Goal: Book appointment/travel/reservation

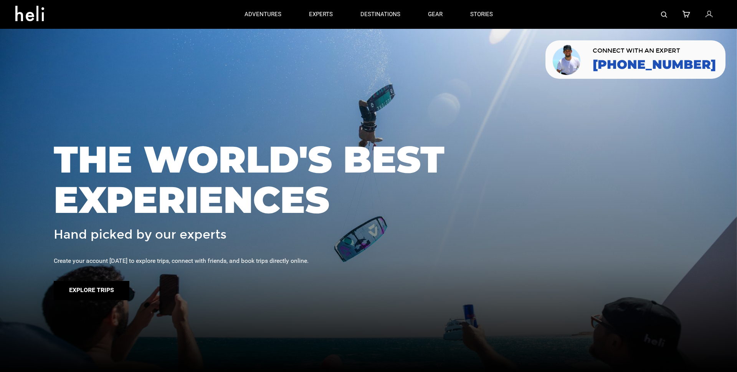
click at [92, 289] on button "Explore Trips" at bounding box center [92, 290] width 76 height 19
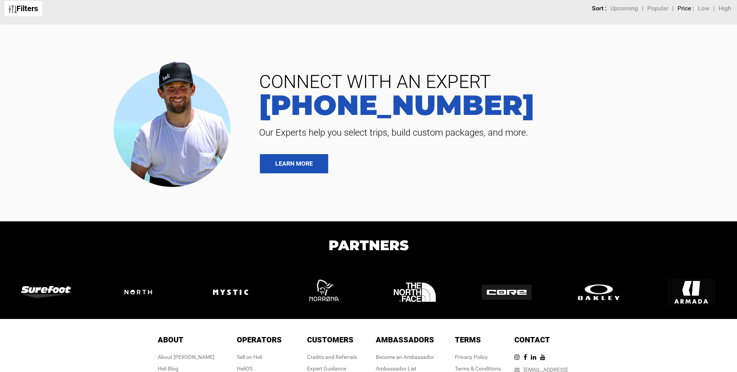
scroll to position [119, 0]
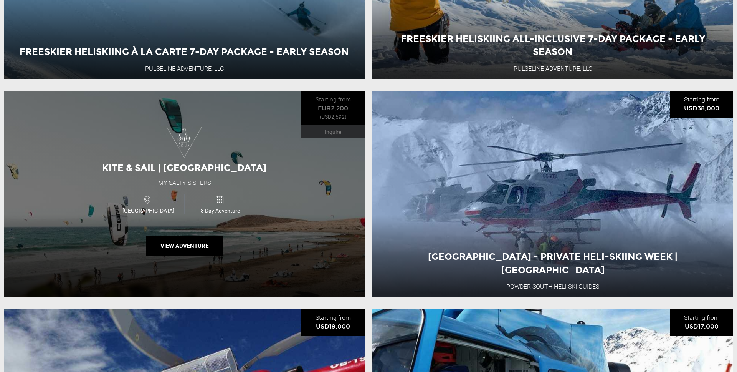
scroll to position [283, 0]
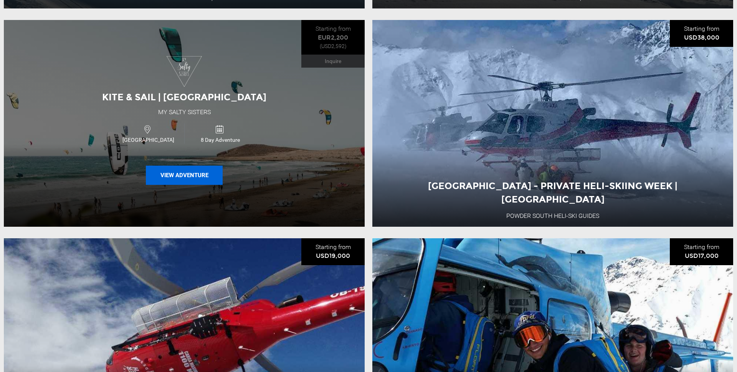
click at [179, 174] on button "View Adventure" at bounding box center [184, 174] width 77 height 19
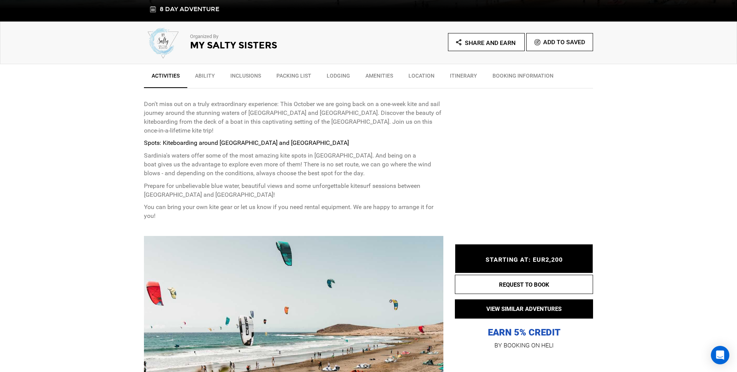
scroll to position [238, 0]
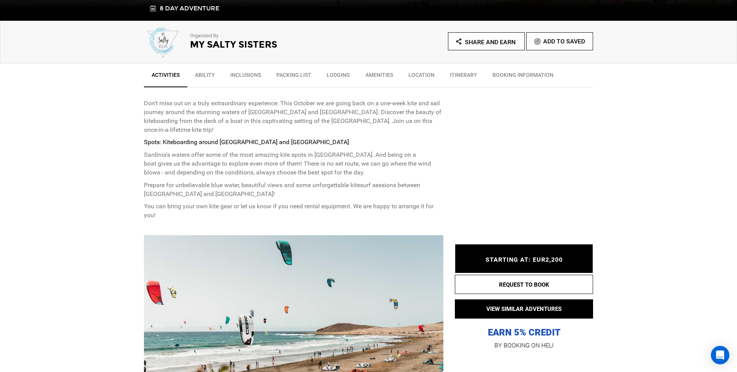
click at [529, 258] on span "STARTING AT: EUR2,200" at bounding box center [524, 259] width 77 height 7
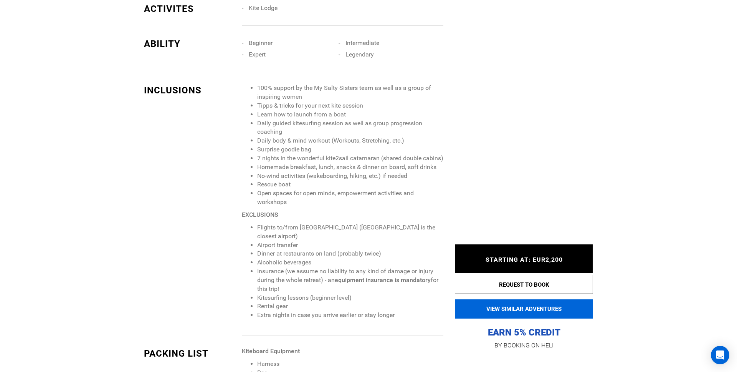
scroll to position [726, 0]
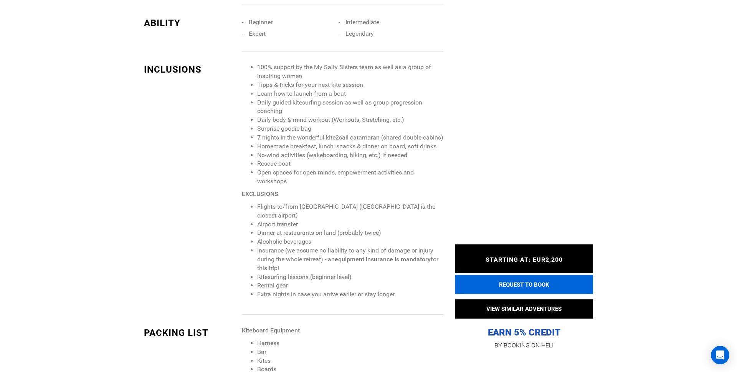
click at [524, 283] on button "REQUEST TO BOOK" at bounding box center [524, 283] width 138 height 19
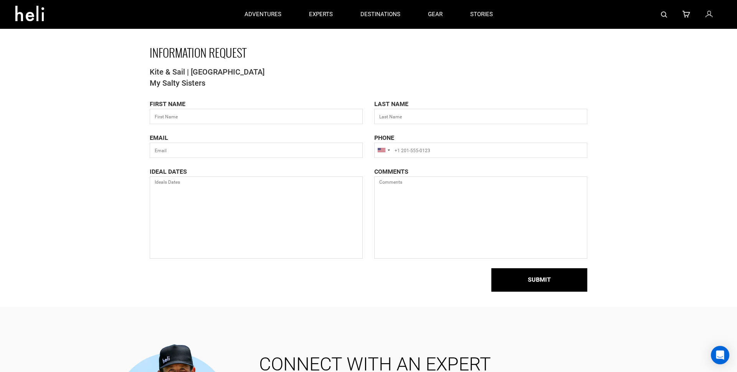
scroll to position [146, 0]
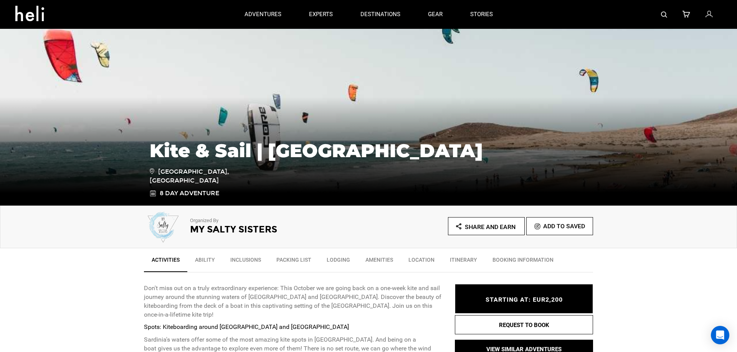
scroll to position [82, 0]
